Goal: Transaction & Acquisition: Purchase product/service

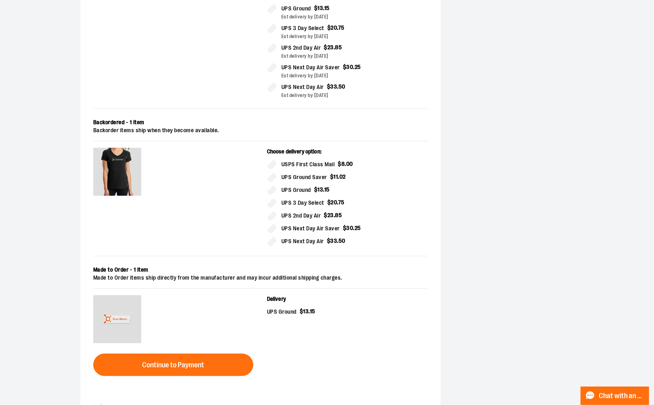
scroll to position [445, 0]
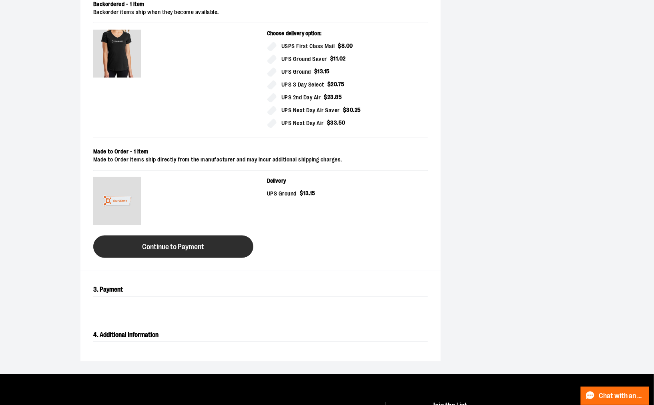
click at [161, 249] on span "Continue to Payment" at bounding box center [173, 247] width 62 height 8
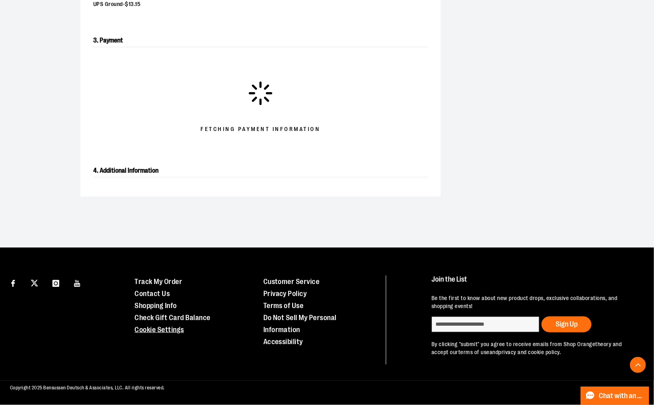
scroll to position [315, 0]
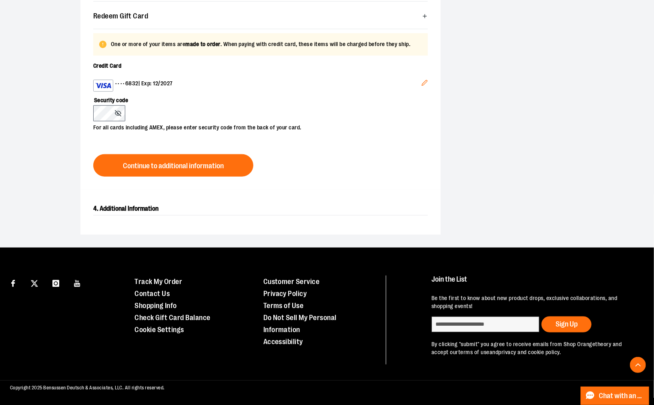
click at [115, 114] on icon at bounding box center [118, 113] width 6 height 4
drag, startPoint x: 115, startPoint y: 114, endPoint x: 227, endPoint y: 87, distance: 115.2
click at [227, 88] on div "•••• 6832 | Exp: 12/2027" at bounding box center [257, 86] width 328 height 12
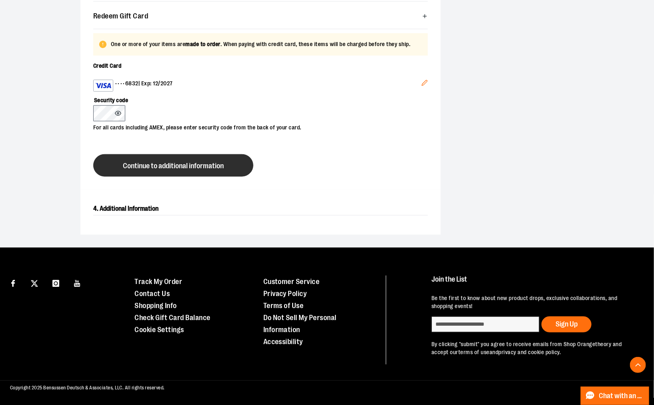
click at [154, 166] on span "Continue to additional information" at bounding box center [173, 166] width 101 height 8
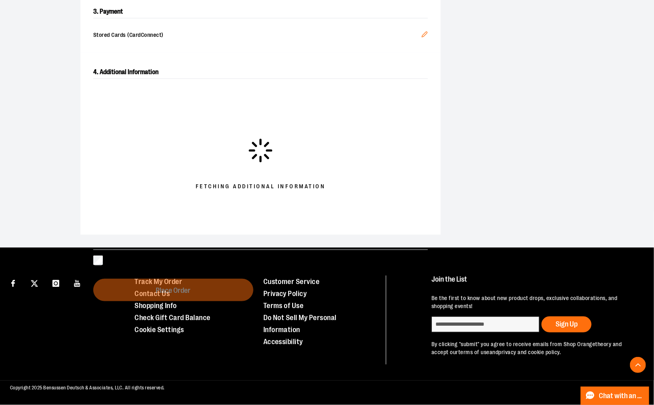
scroll to position [289, 0]
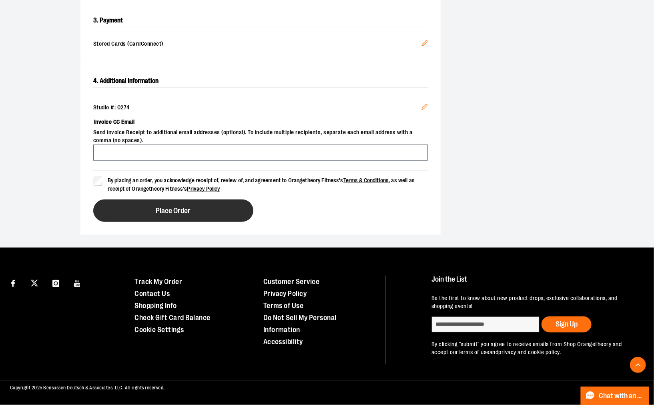
click at [146, 213] on button "Place Order" at bounding box center [173, 210] width 160 height 22
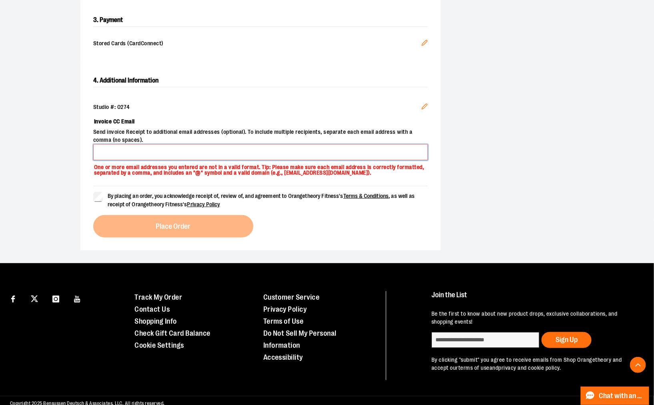
click at [158, 156] on input "Invoice CC Email" at bounding box center [260, 152] width 335 height 16
type input "*"
type input "**********"
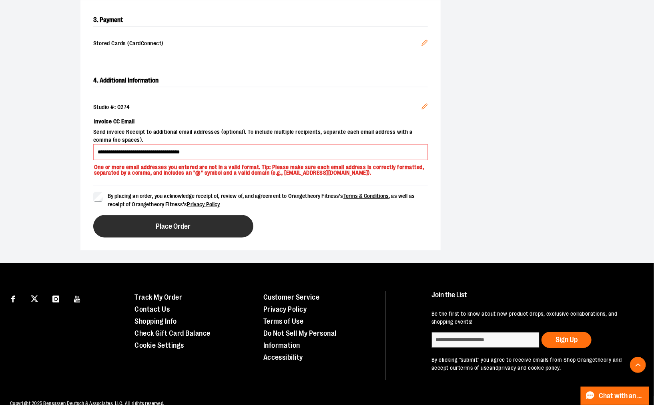
click at [130, 222] on button "Place Order" at bounding box center [173, 226] width 160 height 22
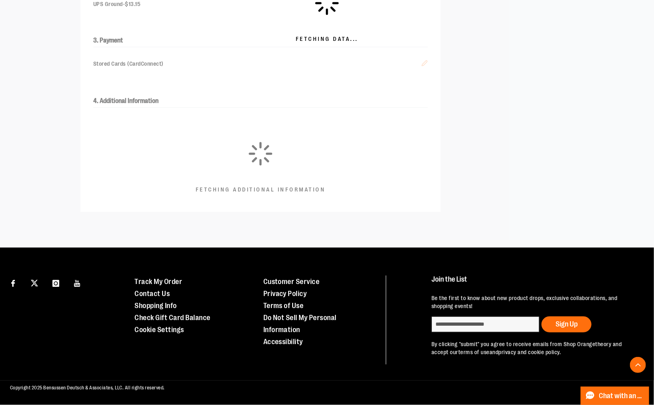
scroll to position [269, 0]
